Goal: Transaction & Acquisition: Purchase product/service

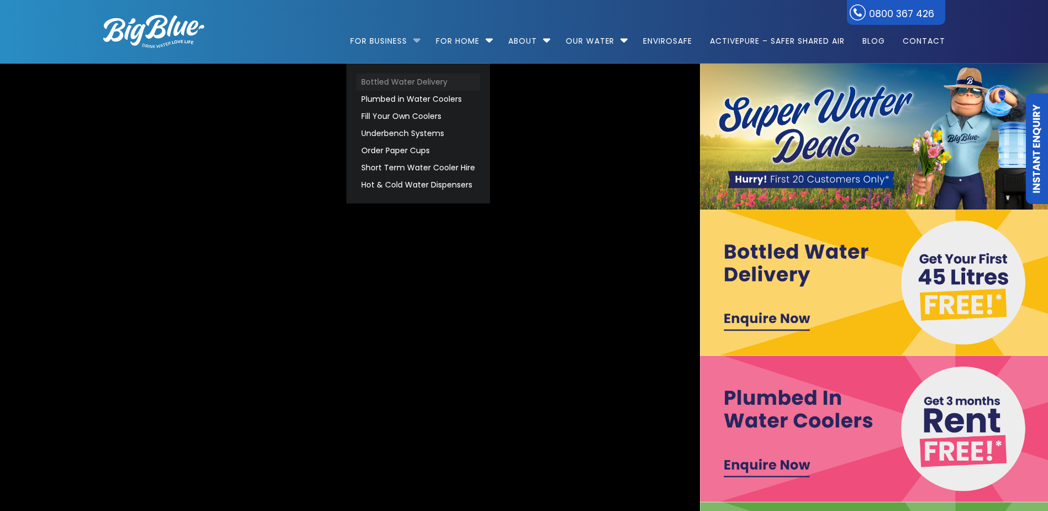
click at [418, 77] on link "Bottled Water Delivery" at bounding box center [418, 81] width 124 height 17
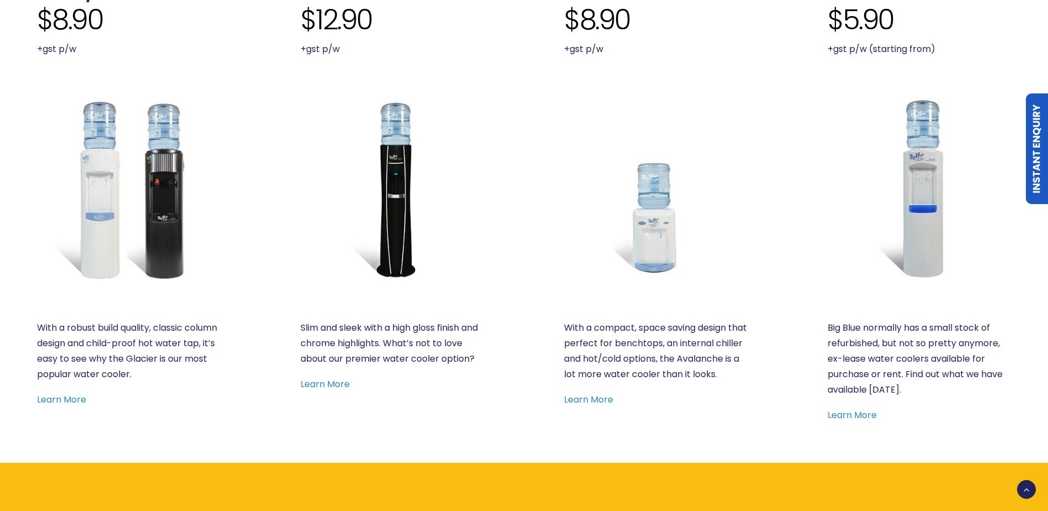
scroll to position [608, 0]
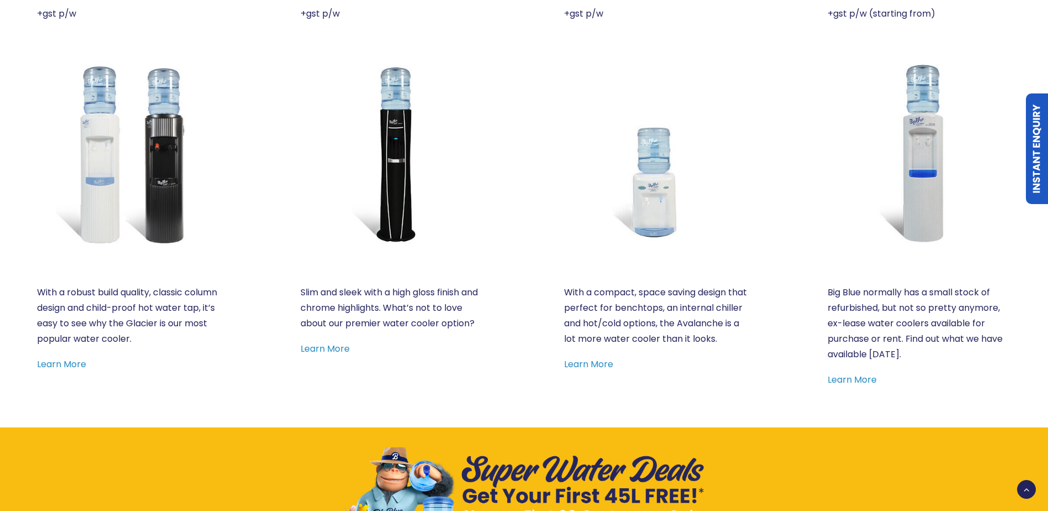
click at [162, 160] on img at bounding box center [128, 152] width 183 height 183
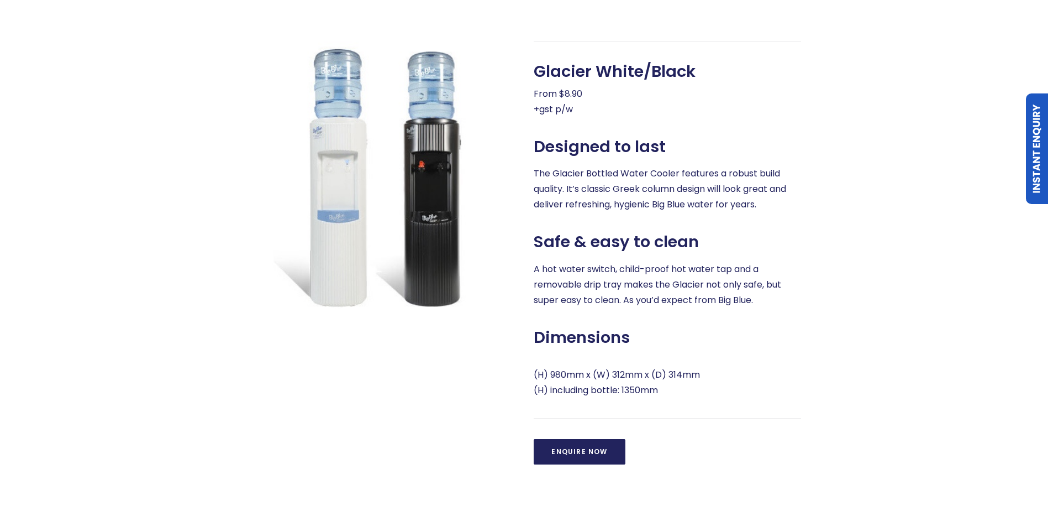
scroll to position [442, 0]
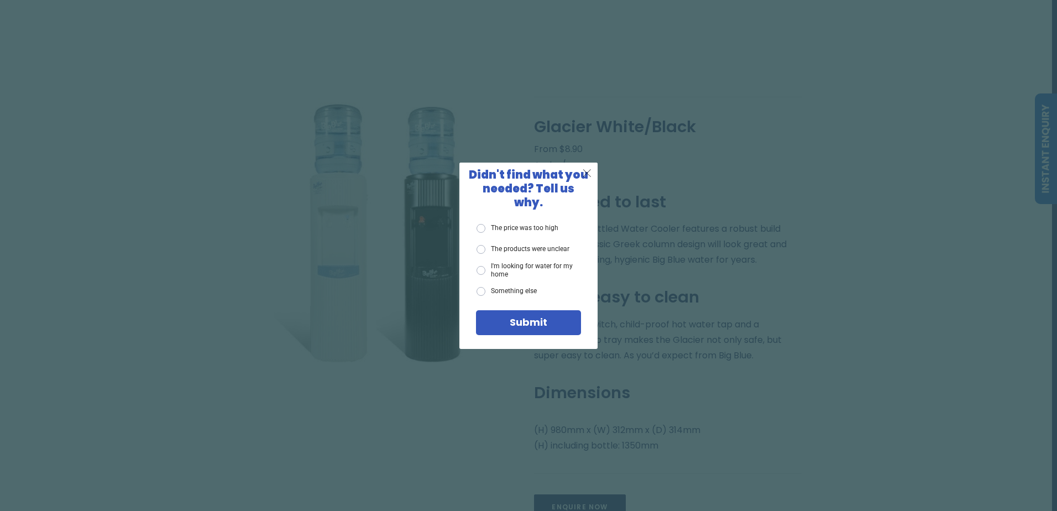
click at [589, 178] on span "X" at bounding box center [587, 173] width 10 height 14
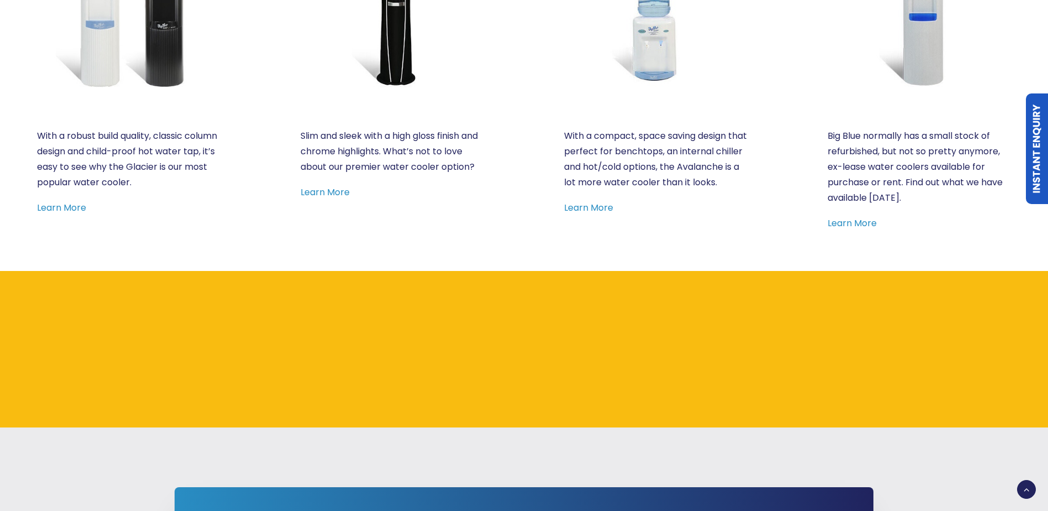
scroll to position [774, 0]
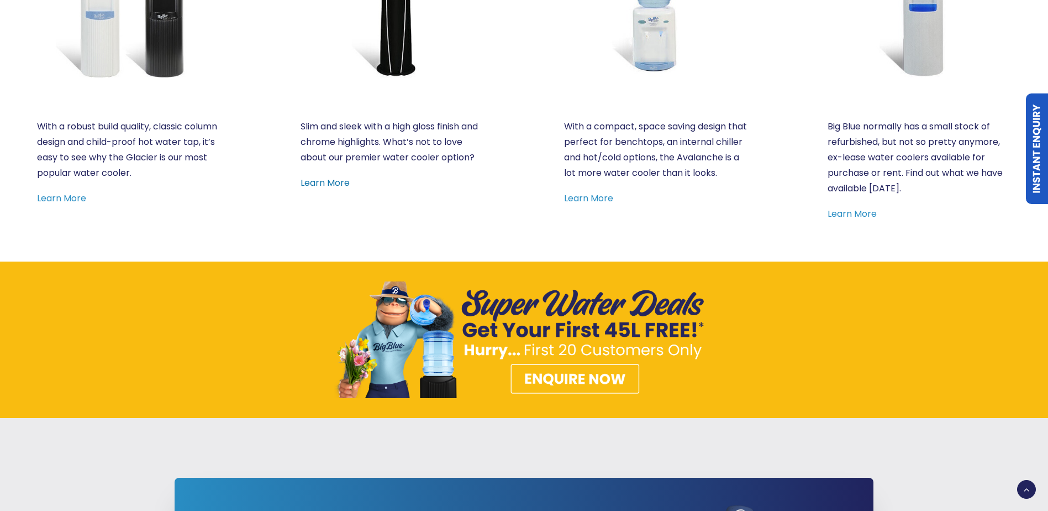
click at [330, 180] on link "Learn More" at bounding box center [325, 182] width 49 height 13
